Goal: Task Accomplishment & Management: Manage account settings

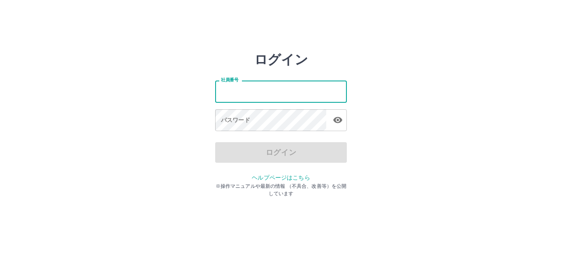
click at [277, 95] on input "社員番号" at bounding box center [281, 92] width 132 height 22
type input "*******"
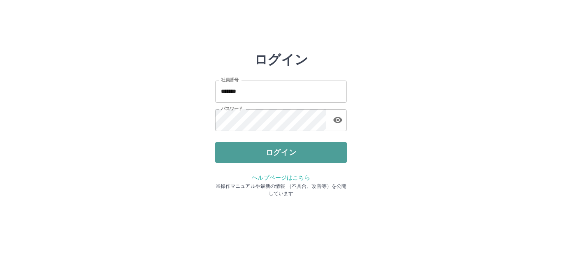
click at [283, 153] on button "ログイン" at bounding box center [281, 152] width 132 height 21
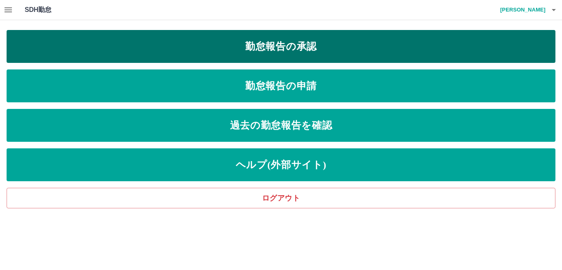
click at [269, 56] on link "勤怠報告の承認" at bounding box center [281, 46] width 549 height 33
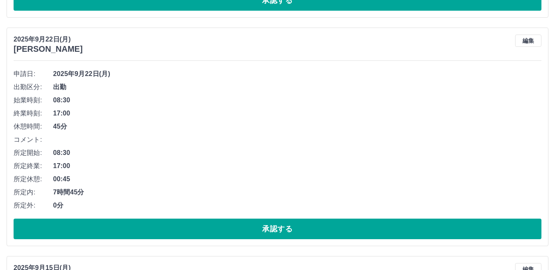
scroll to position [3054, 0]
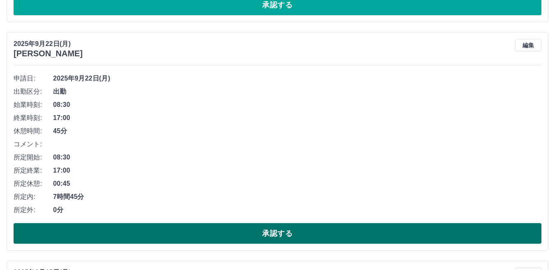
click at [252, 238] on button "承認する" at bounding box center [278, 233] width 528 height 21
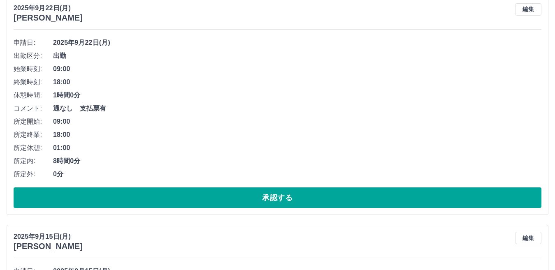
scroll to position [2848, 0]
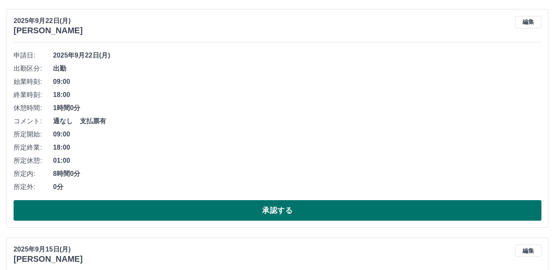
click at [197, 215] on button "承認する" at bounding box center [278, 210] width 528 height 21
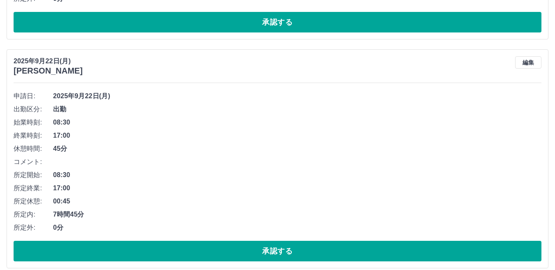
scroll to position [1920, 0]
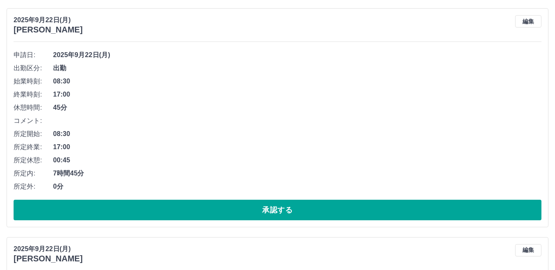
click at [197, 215] on button "承認する" at bounding box center [278, 210] width 528 height 21
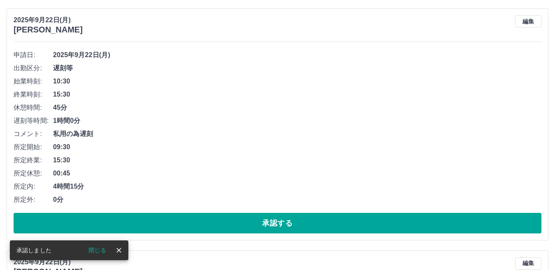
scroll to position [1691, 0]
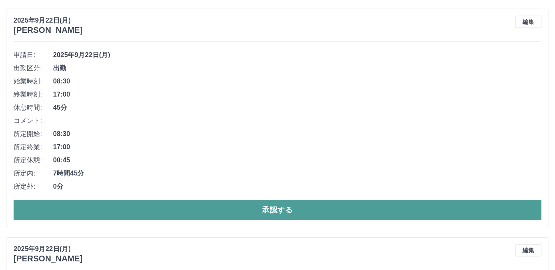
click at [191, 212] on button "承認する" at bounding box center [278, 210] width 528 height 21
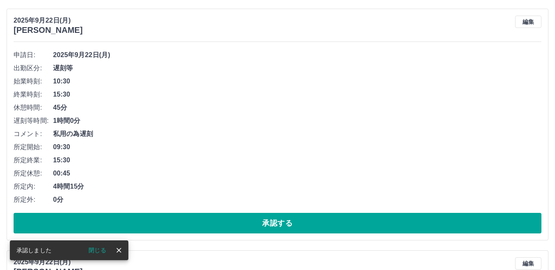
scroll to position [1462, 0]
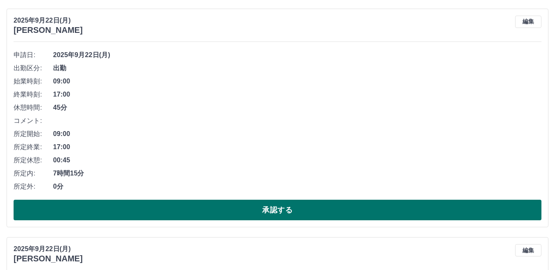
click at [189, 213] on button "承認する" at bounding box center [278, 210] width 528 height 21
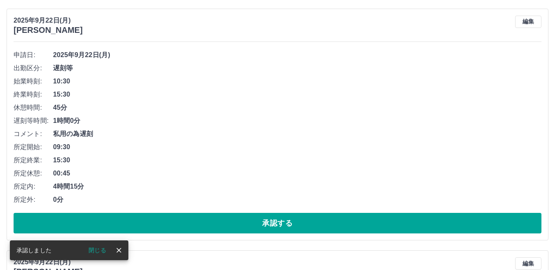
scroll to position [1233, 0]
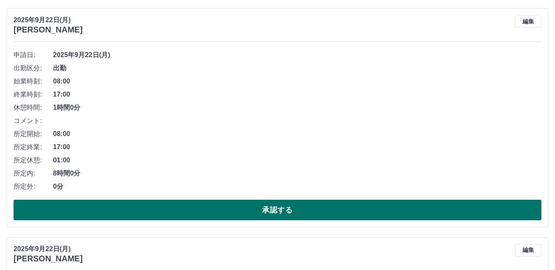
click at [243, 214] on button "承認する" at bounding box center [278, 210] width 528 height 21
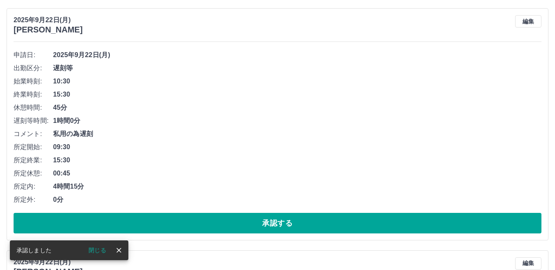
scroll to position [1004, 0]
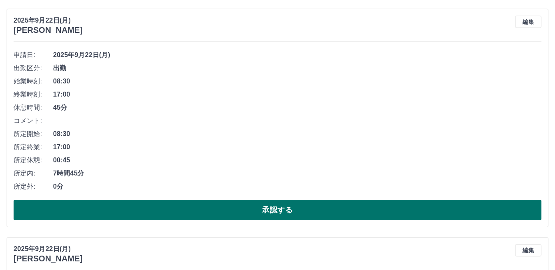
click at [241, 216] on button "承認する" at bounding box center [278, 210] width 528 height 21
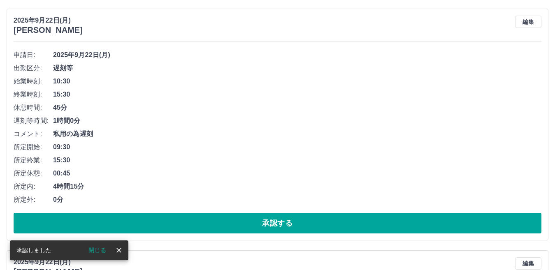
scroll to position [775, 0]
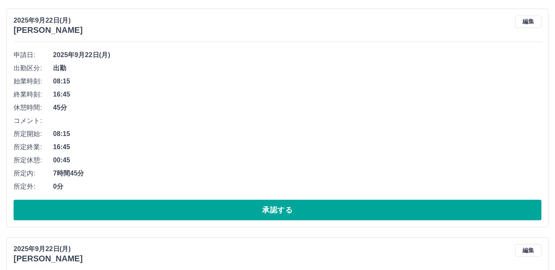
click at [241, 216] on button "承認する" at bounding box center [278, 210] width 528 height 21
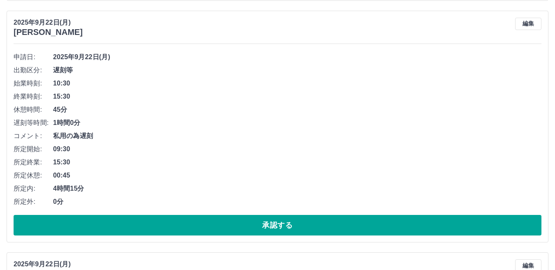
scroll to position [793, 0]
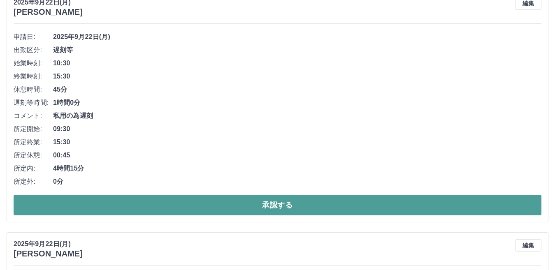
click at [238, 205] on button "承認する" at bounding box center [278, 205] width 528 height 21
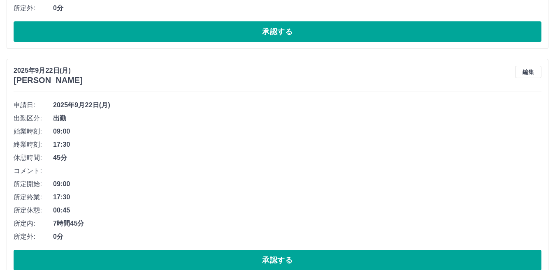
scroll to position [1004, 0]
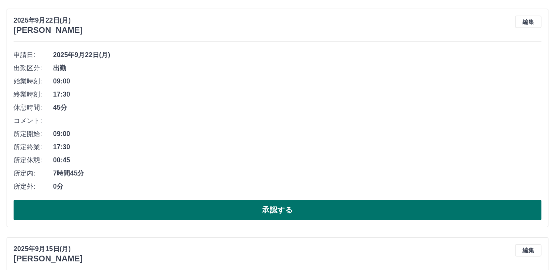
click at [238, 202] on button "承認する" at bounding box center [278, 210] width 528 height 21
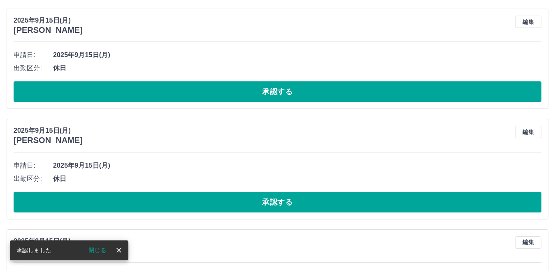
scroll to position [775, 0]
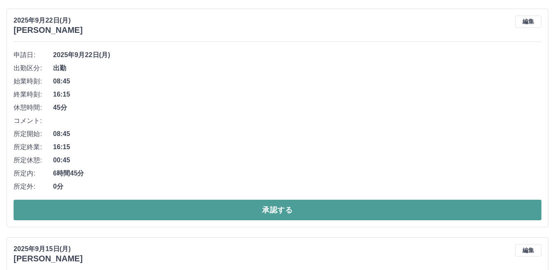
click at [241, 215] on button "承認する" at bounding box center [278, 210] width 528 height 21
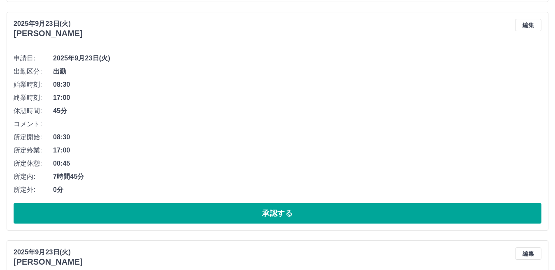
scroll to position [300, 0]
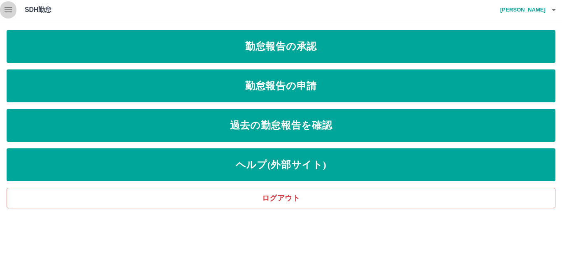
click at [10, 11] on icon "button" at bounding box center [8, 10] width 10 height 10
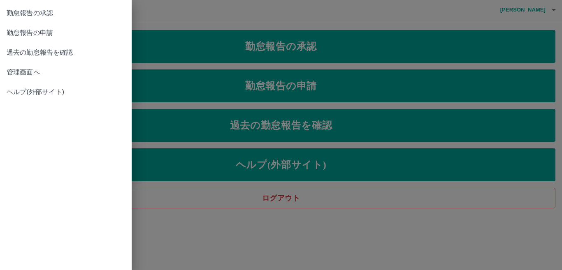
click at [23, 72] on span "管理画面へ" at bounding box center [66, 72] width 119 height 10
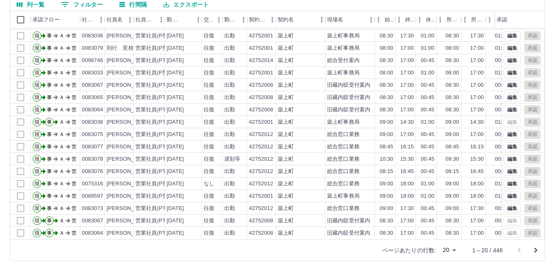
scroll to position [77, 0]
click at [454, 251] on body "SDH勤怠 [PERSON_NAME] 勤務実績承認 前月 [DATE] 次月 今月 月選択 承認モード 削除モード 一括承認 列一覧 0 フィルター 行間隔…" at bounding box center [277, 97] width 555 height 348
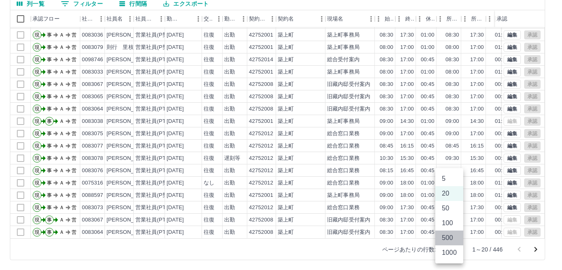
click at [451, 239] on li "500" at bounding box center [449, 238] width 28 height 15
type input "***"
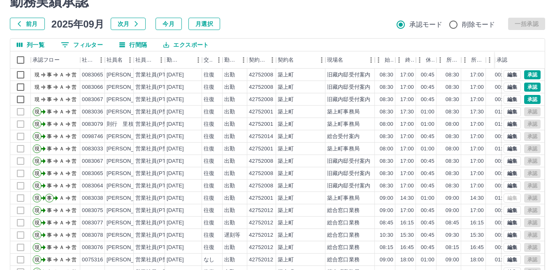
scroll to position [0, 0]
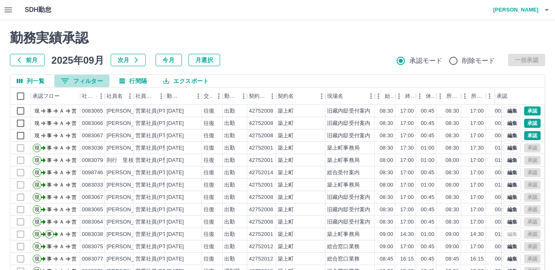
click at [68, 82] on icon "フィルター表示" at bounding box center [65, 81] width 10 height 10
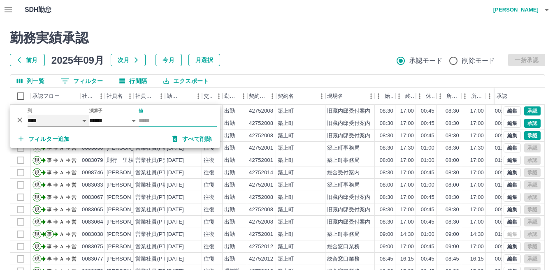
click at [49, 123] on select "**** *** **** *** *** **** ***** *** *** ** ** ** **** **** **** ** ** *** ****…" at bounding box center [59, 121] width 62 height 12
click at [28, 115] on select "**** *** **** *** *** **** ***** *** *** ** ** ** **** **** **** ** ** *** ****…" at bounding box center [59, 121] width 62 height 12
select select "**********"
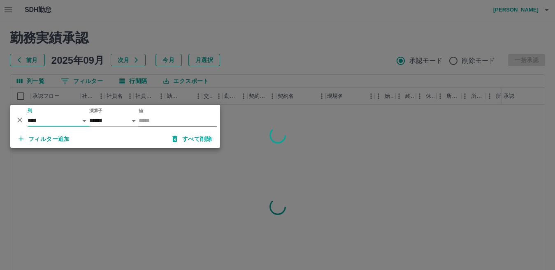
click at [148, 123] on input "値" at bounding box center [178, 121] width 78 height 12
type input "********"
click at [289, 35] on div at bounding box center [277, 135] width 555 height 270
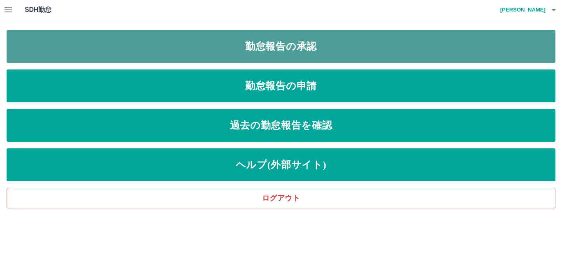
click at [189, 48] on link "勤怠報告の承認" at bounding box center [281, 46] width 549 height 33
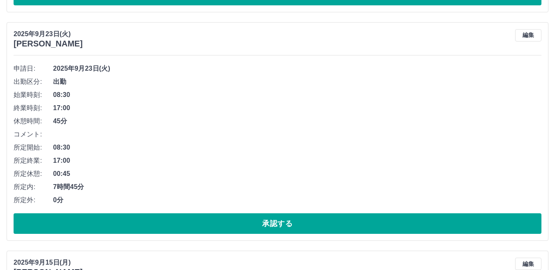
scroll to position [741, 0]
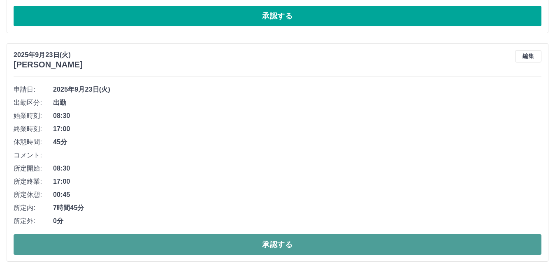
click at [242, 246] on button "承認する" at bounding box center [278, 245] width 528 height 21
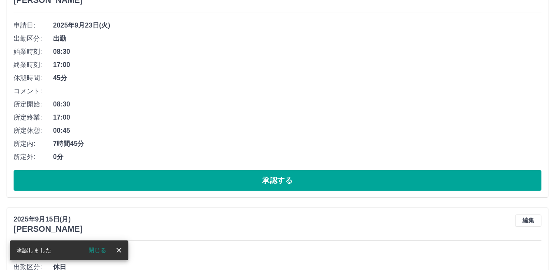
scroll to position [535, 0]
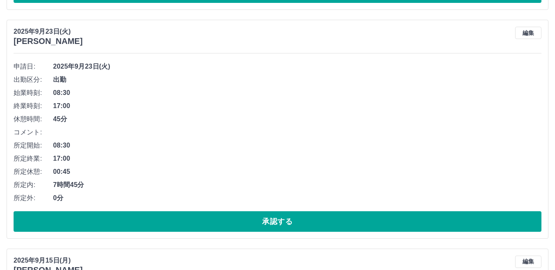
click at [203, 223] on button "承認する" at bounding box center [278, 221] width 528 height 21
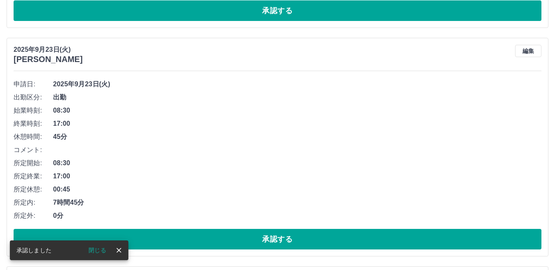
scroll to position [329, 0]
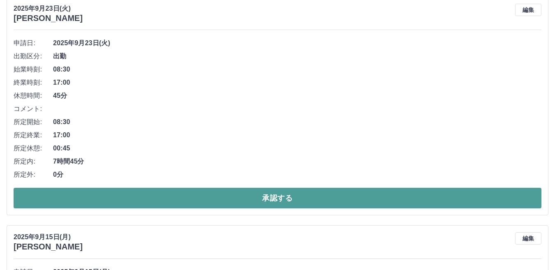
click at [208, 196] on button "承認する" at bounding box center [278, 198] width 528 height 21
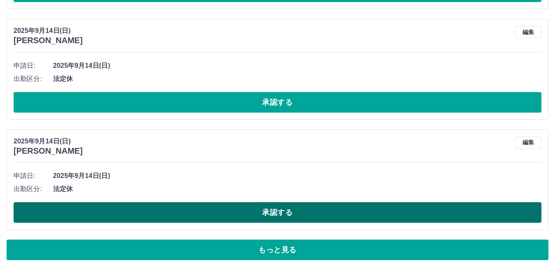
scroll to position [2814, 0]
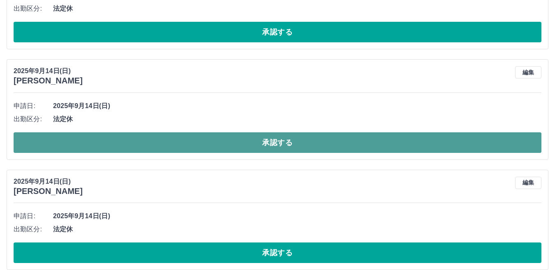
click at [232, 149] on button "承認する" at bounding box center [278, 142] width 528 height 21
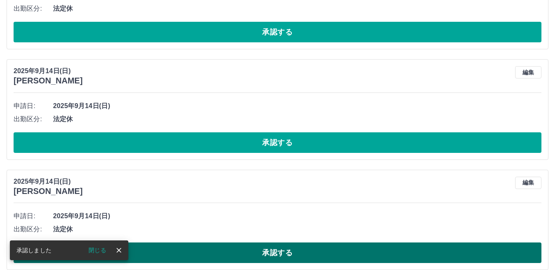
click at [242, 260] on button "承認する" at bounding box center [278, 253] width 528 height 21
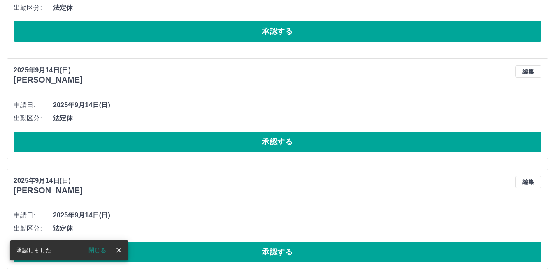
scroll to position [2526, 0]
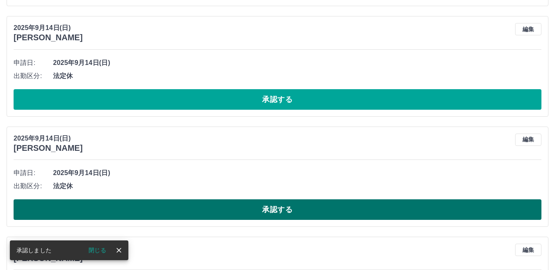
click at [235, 215] on button "承認する" at bounding box center [278, 210] width 528 height 21
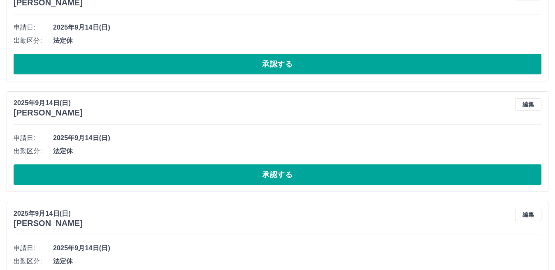
scroll to position [2444, 0]
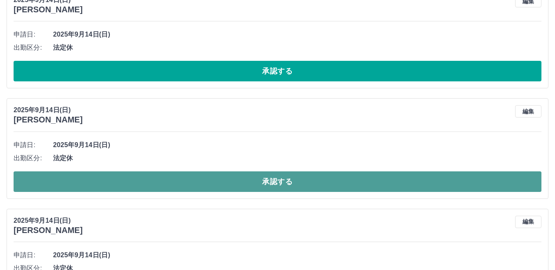
click at [226, 186] on button "承認する" at bounding box center [278, 182] width 528 height 21
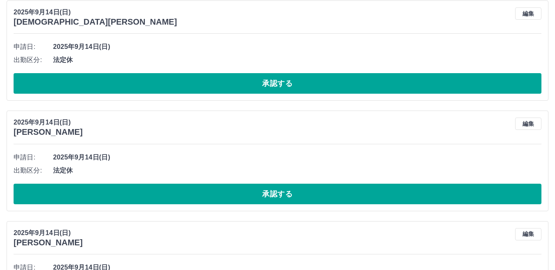
scroll to position [2549, 0]
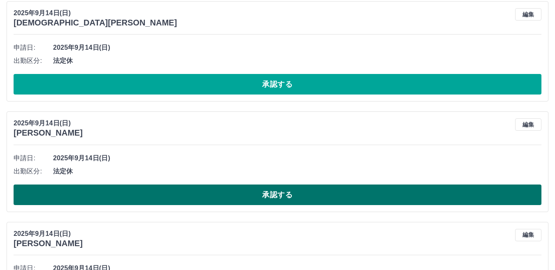
click at [231, 188] on button "承認する" at bounding box center [278, 195] width 528 height 21
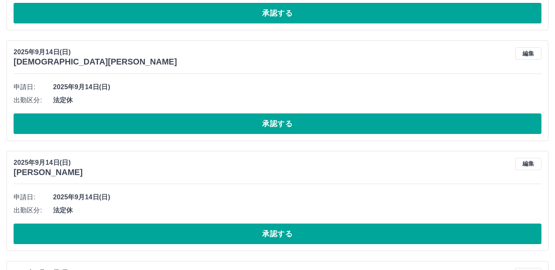
scroll to position [2697, 0]
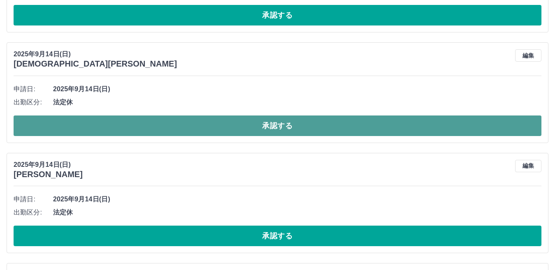
click at [213, 128] on button "承認する" at bounding box center [278, 126] width 528 height 21
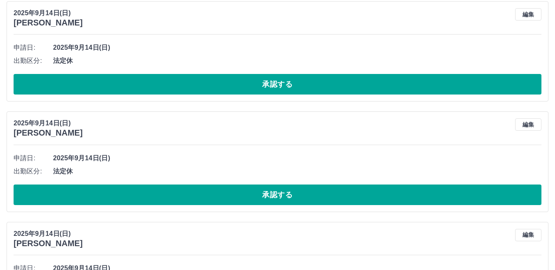
scroll to position [2491, 0]
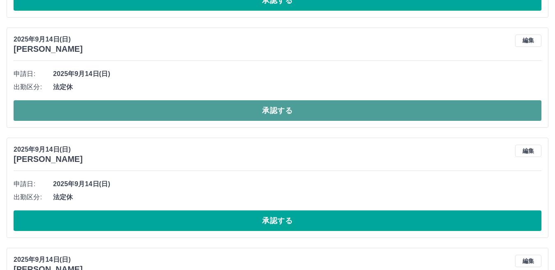
click at [100, 116] on button "承認する" at bounding box center [278, 110] width 528 height 21
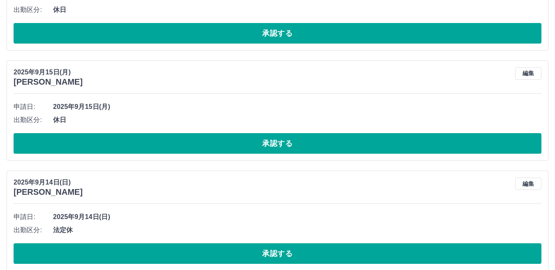
scroll to position [2475, 0]
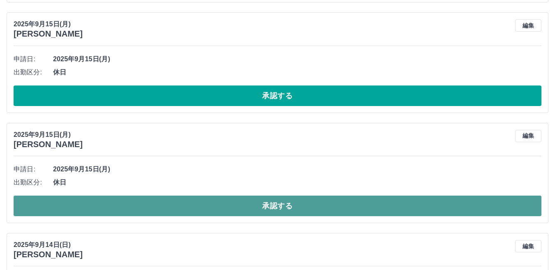
click at [277, 209] on button "承認する" at bounding box center [278, 206] width 528 height 21
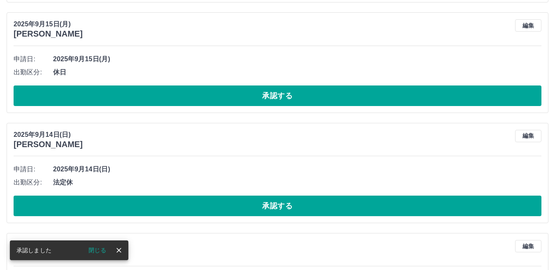
click at [275, 209] on button "承認する" at bounding box center [278, 206] width 528 height 21
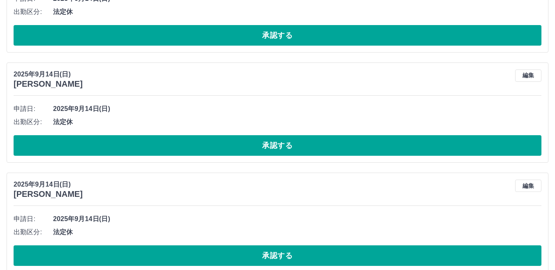
scroll to position [2928, 0]
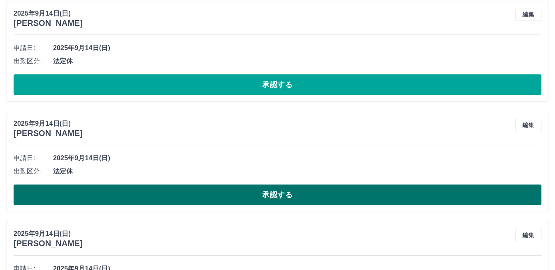
click at [274, 196] on button "承認する" at bounding box center [278, 195] width 528 height 21
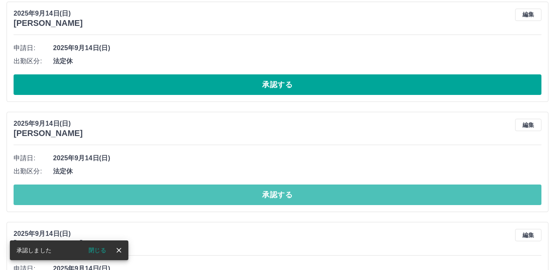
click at [274, 197] on button "承認する" at bounding box center [278, 195] width 528 height 21
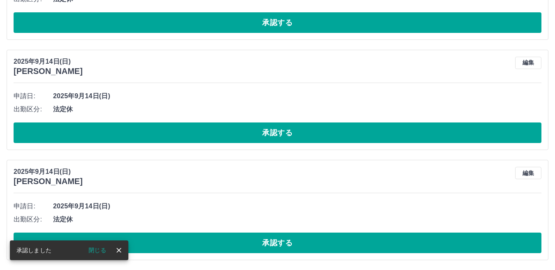
scroll to position [2880, 0]
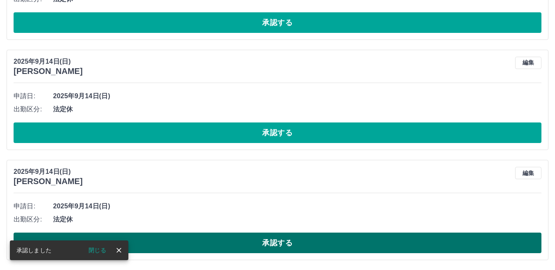
click at [281, 238] on button "承認する" at bounding box center [278, 243] width 528 height 21
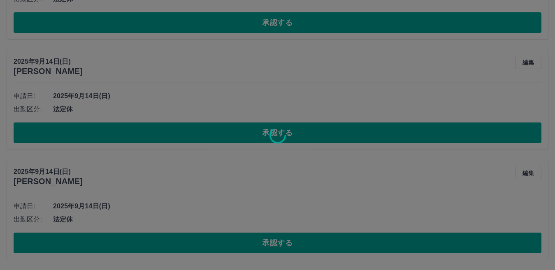
scroll to position [2770, 0]
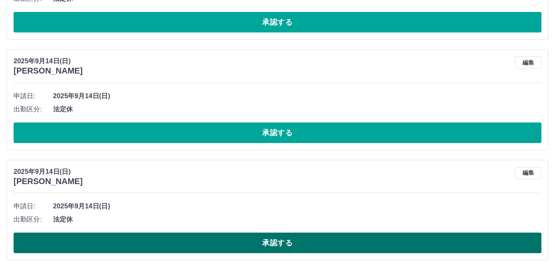
click at [282, 239] on button "承認する" at bounding box center [278, 243] width 528 height 21
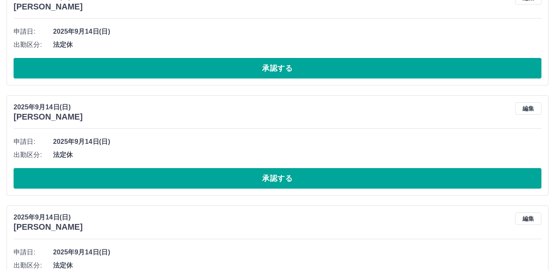
scroll to position [2660, 0]
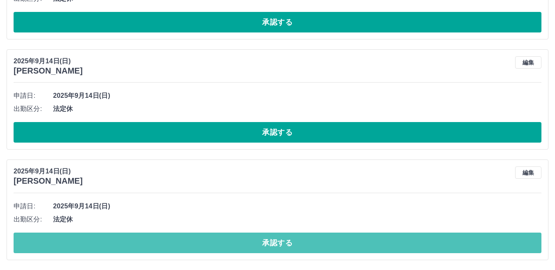
click at [285, 237] on button "承認する" at bounding box center [278, 243] width 528 height 21
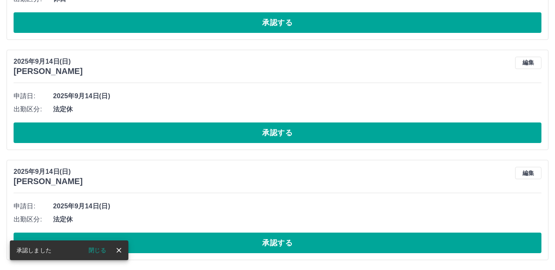
scroll to position [2549, 0]
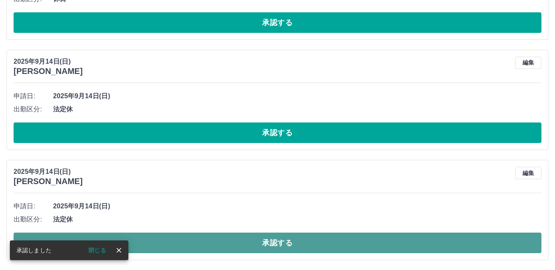
click at [283, 240] on button "承認する" at bounding box center [278, 243] width 528 height 21
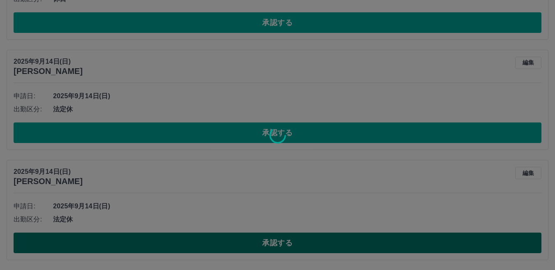
scroll to position [2439, 0]
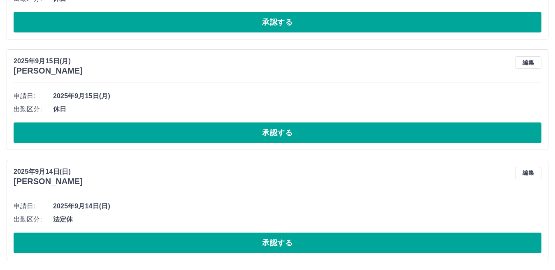
click at [283, 240] on button "承認する" at bounding box center [278, 243] width 528 height 21
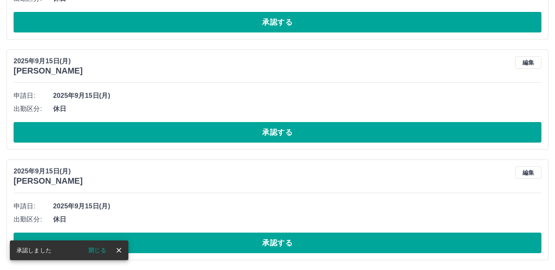
scroll to position [2329, 0]
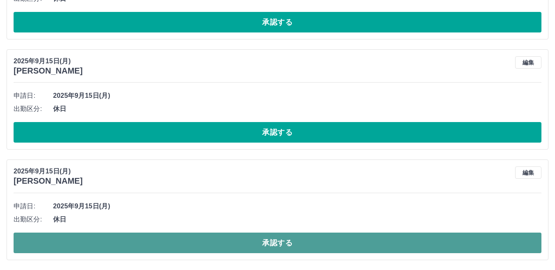
click at [268, 241] on button "承認する" at bounding box center [278, 243] width 528 height 21
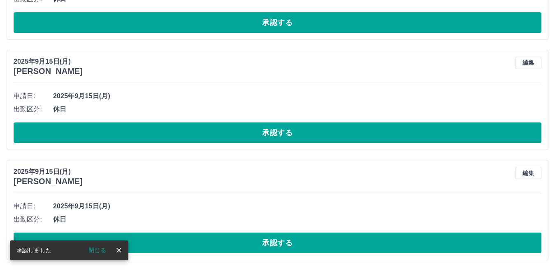
scroll to position [2218, 0]
click at [268, 241] on button "承認する" at bounding box center [278, 243] width 528 height 21
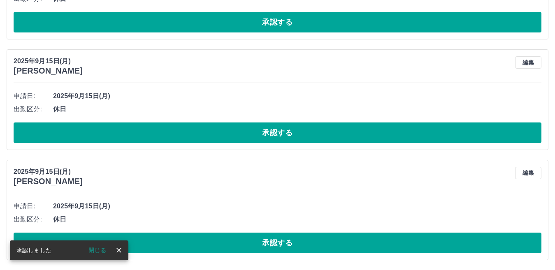
scroll to position [2108, 0]
click at [268, 241] on button "承認する" at bounding box center [278, 243] width 528 height 21
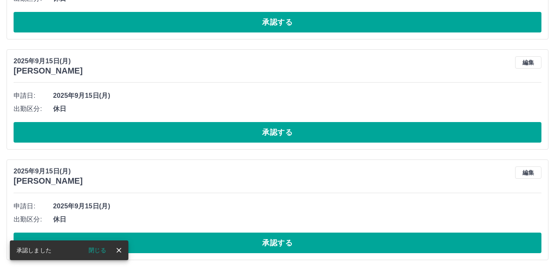
scroll to position [1997, 0]
click at [268, 241] on button "承認する" at bounding box center [278, 243] width 528 height 21
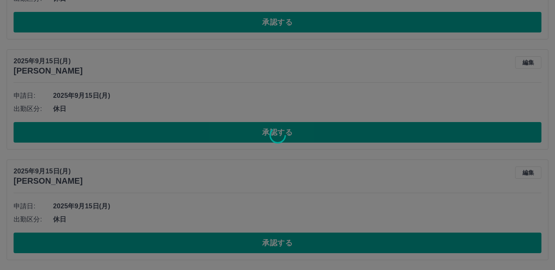
scroll to position [1887, 0]
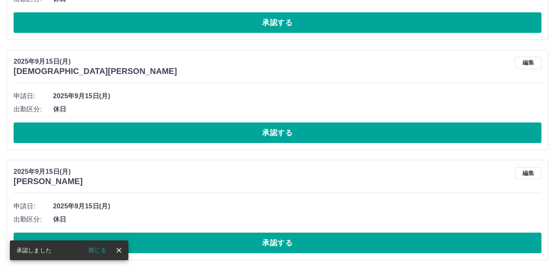
click at [268, 241] on button "承認する" at bounding box center [278, 243] width 528 height 21
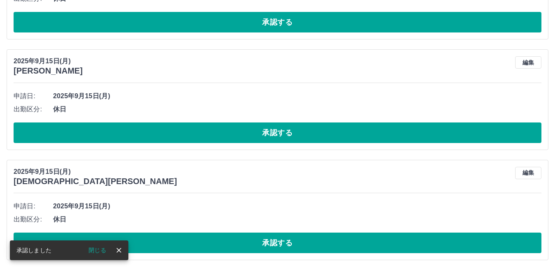
scroll to position [1776, 0]
click at [268, 241] on button "承認する" at bounding box center [278, 243] width 528 height 21
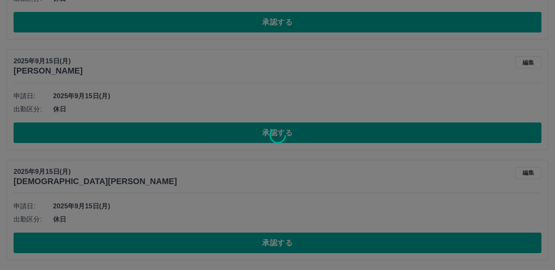
scroll to position [1666, 0]
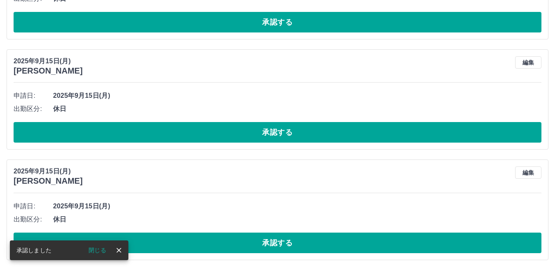
click at [268, 241] on button "承認する" at bounding box center [278, 243] width 528 height 21
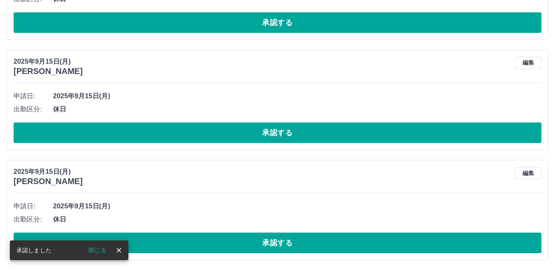
scroll to position [1555, 0]
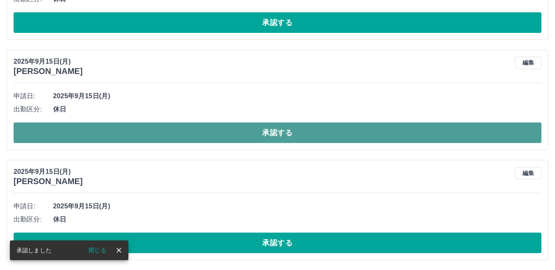
click at [284, 133] on button "承認する" at bounding box center [278, 133] width 528 height 21
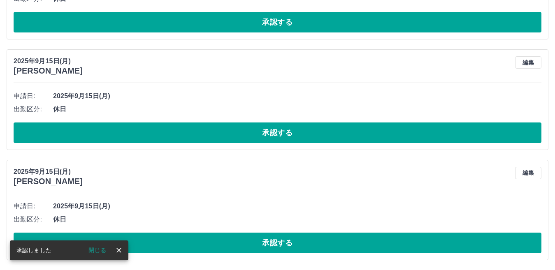
scroll to position [1445, 0]
click at [284, 134] on button "承認する" at bounding box center [278, 133] width 528 height 21
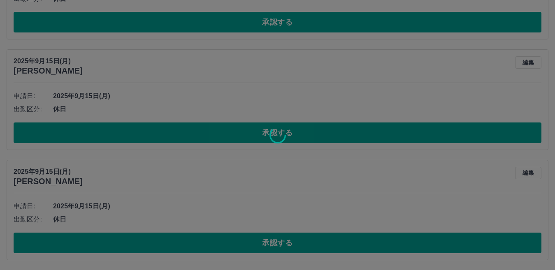
scroll to position [1335, 0]
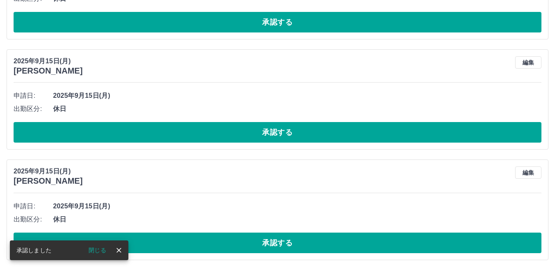
click at [284, 134] on button "承認する" at bounding box center [278, 132] width 528 height 21
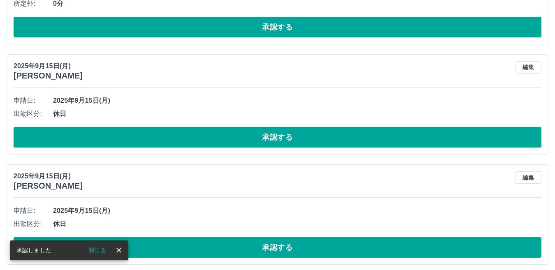
scroll to position [1330, 0]
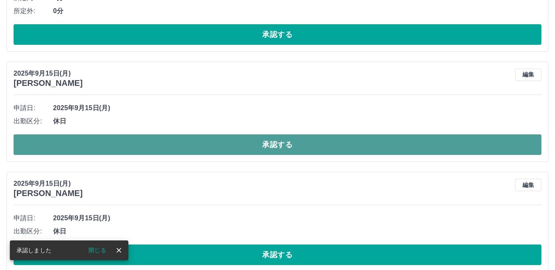
click at [291, 144] on button "承認する" at bounding box center [278, 145] width 528 height 21
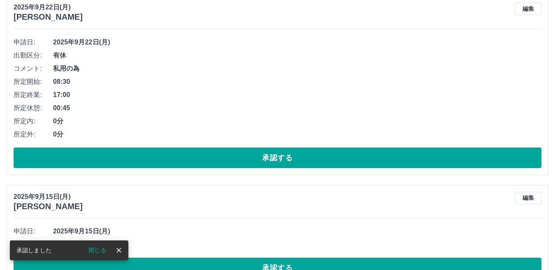
scroll to position [1165, 0]
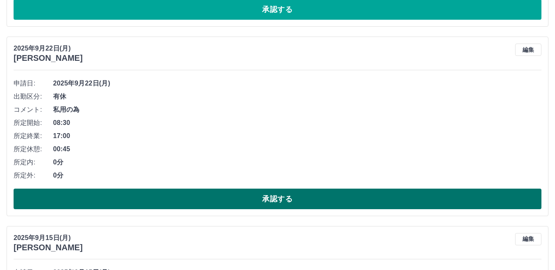
click at [297, 204] on button "承認する" at bounding box center [278, 199] width 528 height 21
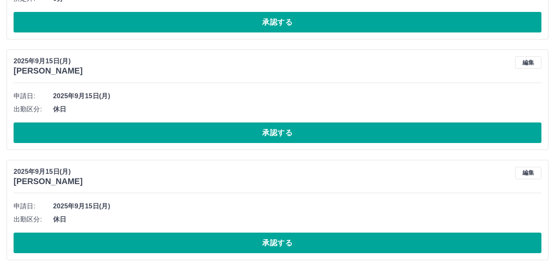
scroll to position [1153, 0]
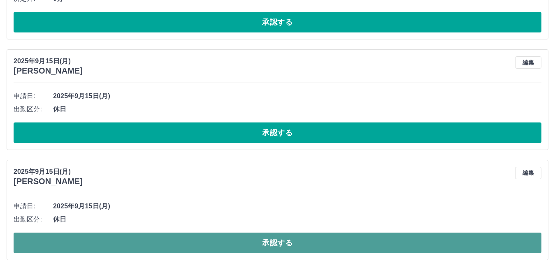
click at [285, 243] on button "承認する" at bounding box center [278, 243] width 528 height 21
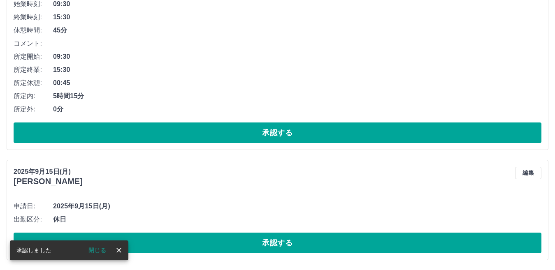
scroll to position [1232, 0]
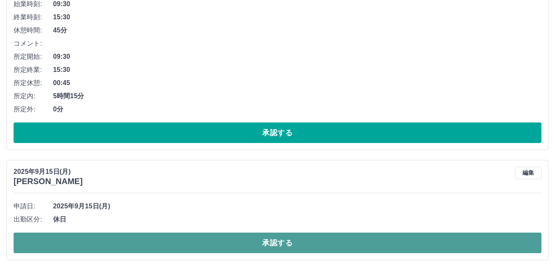
click at [286, 249] on button "承認する" at bounding box center [278, 243] width 528 height 21
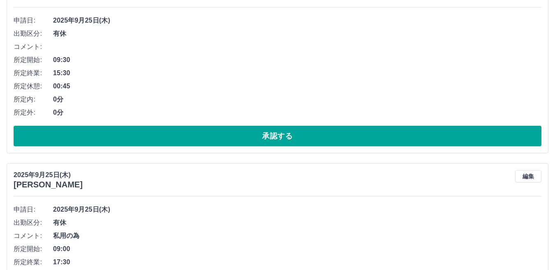
scroll to position [123, 0]
